Goal: Information Seeking & Learning: Learn about a topic

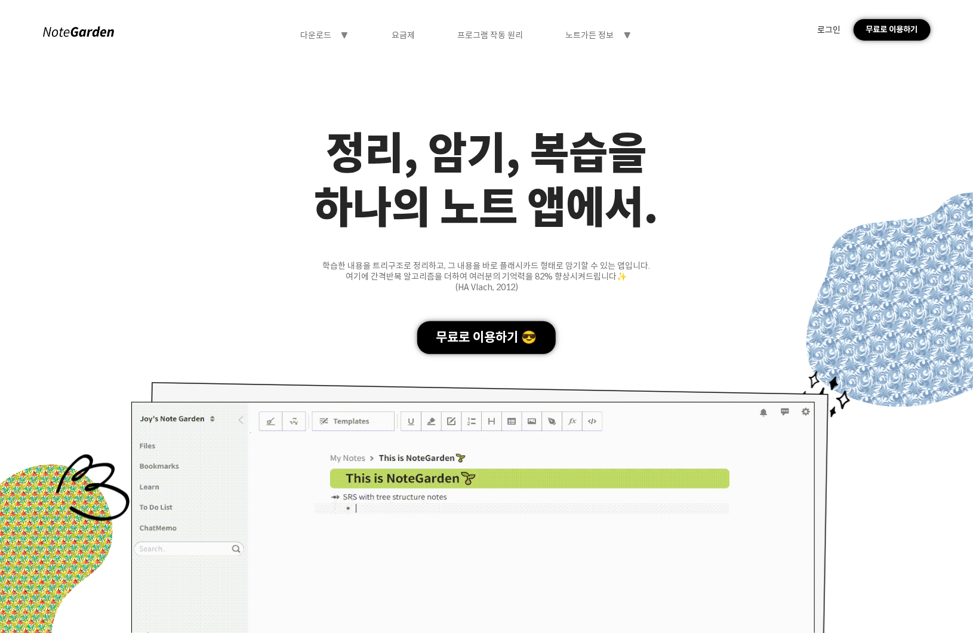
click at [627, 40] on div "노트가든 정보 symbol-triangle-down" at bounding box center [599, 35] width 66 height 11
click at [599, 83] on div "Blog" at bounding box center [597, 89] width 95 height 22
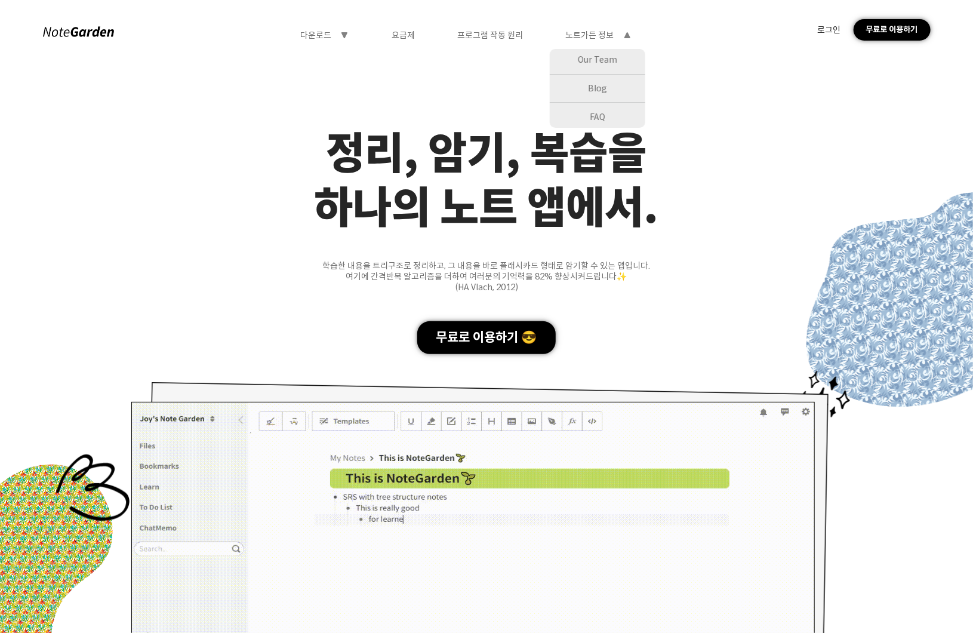
click at [600, 121] on div "FAQ" at bounding box center [597, 117] width 95 height 22
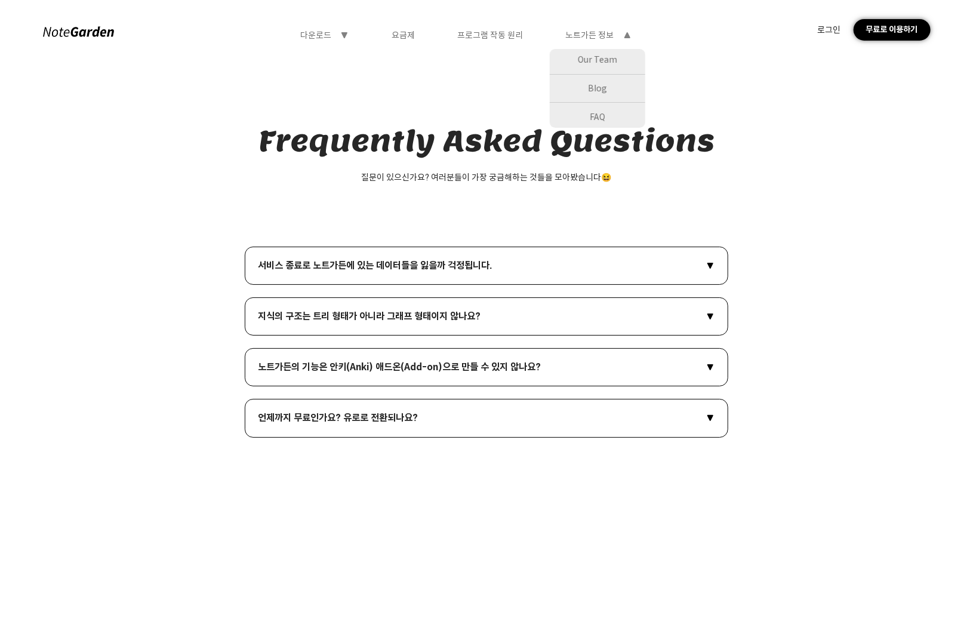
click at [473, 274] on div "서비스 종료로 노트가든에 있는 데이터들을 잃을까 걱정됩니다. symbol-triangle-down" at bounding box center [486, 265] width 483 height 38
click at [706, 266] on icon "symbol-triangle-down" at bounding box center [710, 266] width 10 height 10
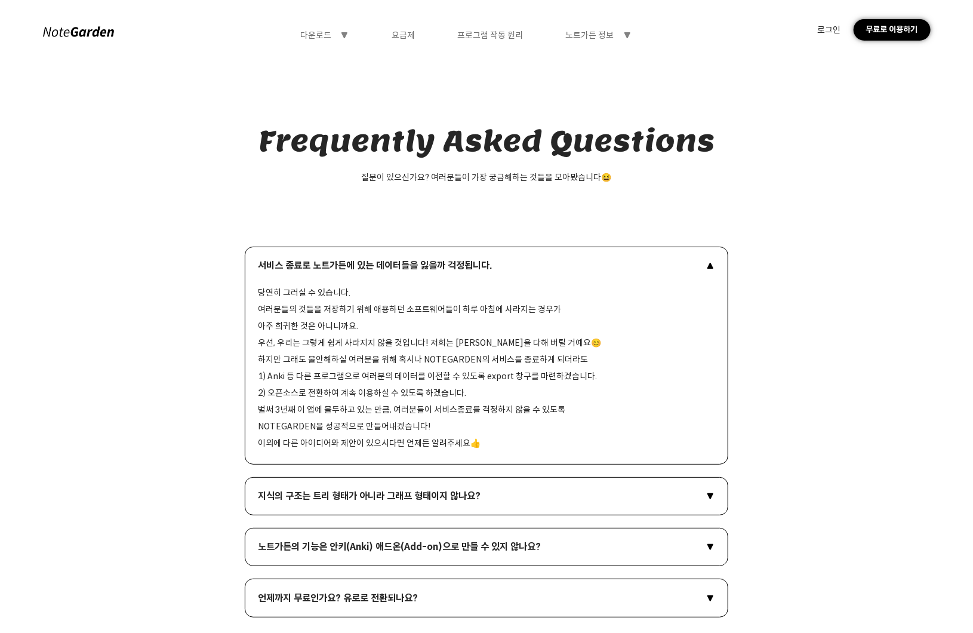
click at [707, 266] on icon at bounding box center [710, 266] width 6 height 6
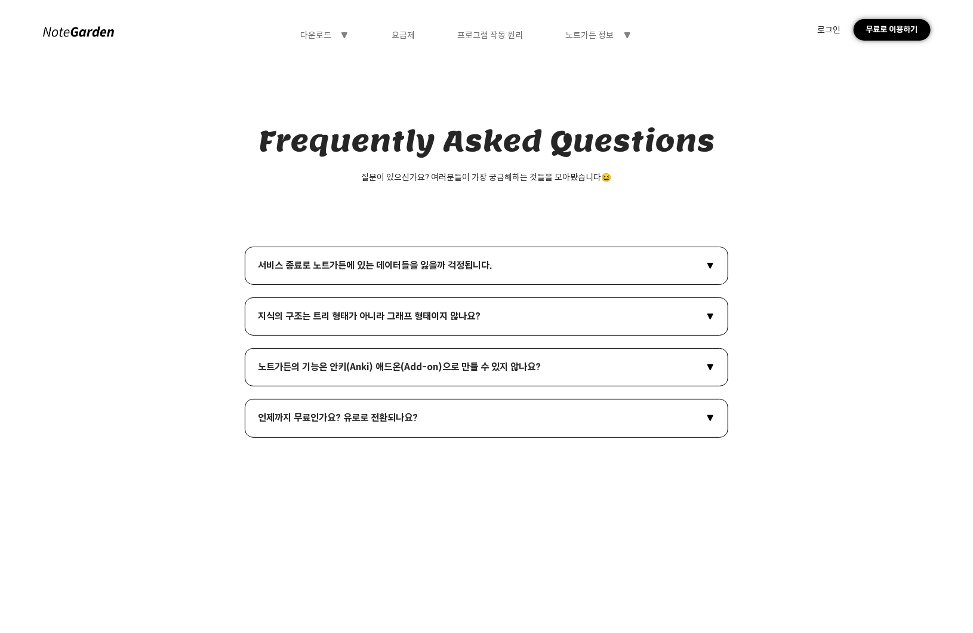
click at [408, 28] on div "다운로드 symbol-triangle-down 요금제 프로그램 작동 원리 노트가든 정보 symbol-triangle-down 로그인 무료로 이…" at bounding box center [486, 29] width 973 height 59
click at [403, 33] on div "요금제" at bounding box center [403, 35] width 23 height 11
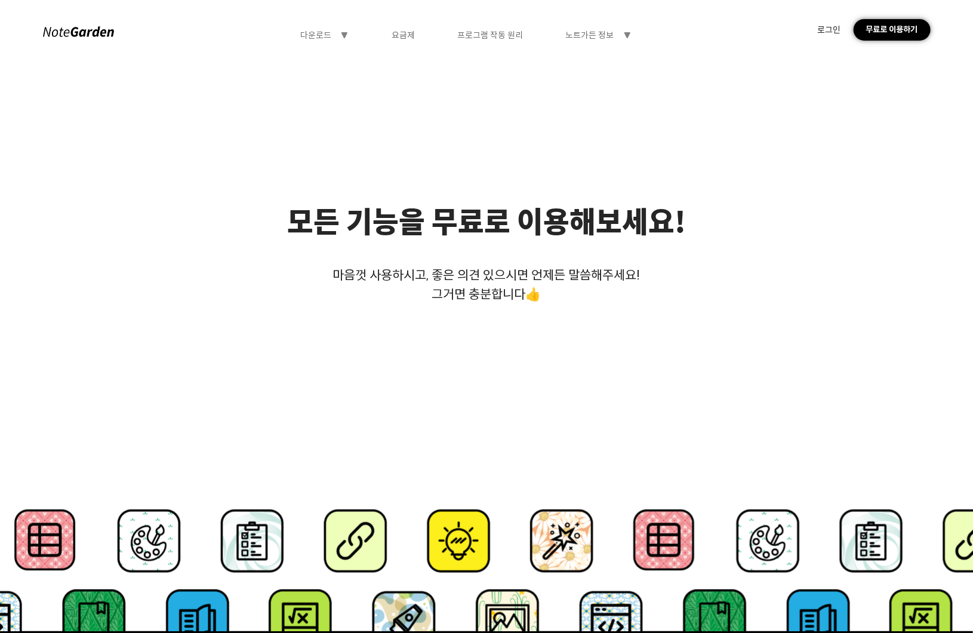
click at [88, 30] on div at bounding box center [78, 32] width 72 height 16
